Goal: Register for event/course

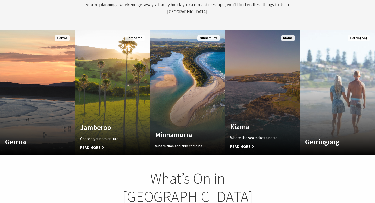
scroll to position [267, 0]
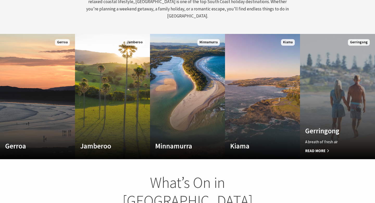
click at [350, 101] on link "Custom Image Used Gerringong A breath of fresh air Read More Gerringong" at bounding box center [337, 96] width 75 height 125
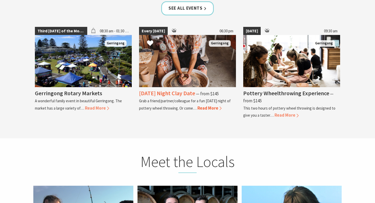
scroll to position [1369, 0]
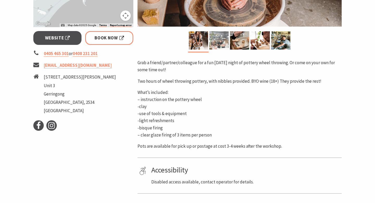
scroll to position [205, 0]
click at [219, 40] on img at bounding box center [218, 40] width 19 height 18
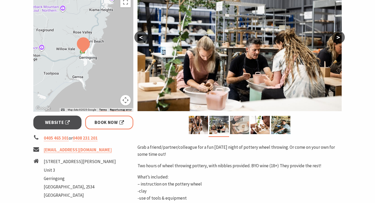
scroll to position [117, 0]
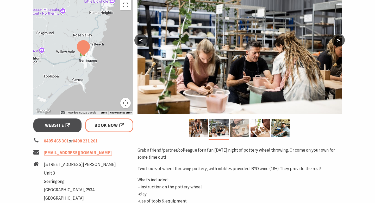
click at [247, 127] on img at bounding box center [239, 127] width 19 height 18
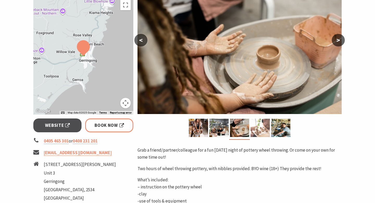
click at [259, 127] on img at bounding box center [259, 127] width 19 height 18
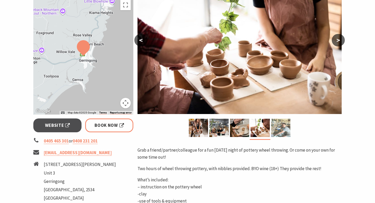
click at [285, 125] on img at bounding box center [280, 127] width 19 height 18
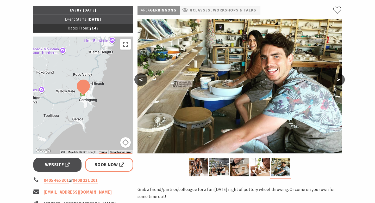
scroll to position [78, 0]
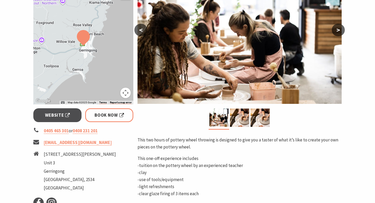
scroll to position [128, 0]
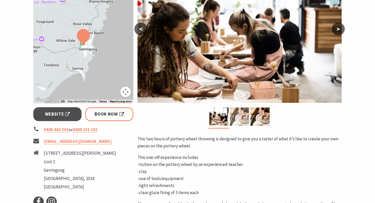
click at [240, 108] on img at bounding box center [239, 116] width 19 height 18
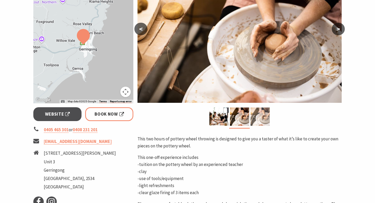
click at [260, 115] on img at bounding box center [259, 116] width 19 height 18
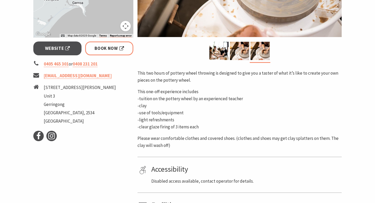
scroll to position [141, 0]
